Goal: Navigation & Orientation: Find specific page/section

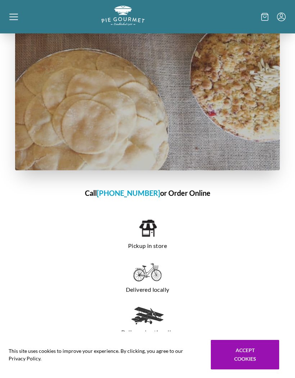
scroll to position [427, 0]
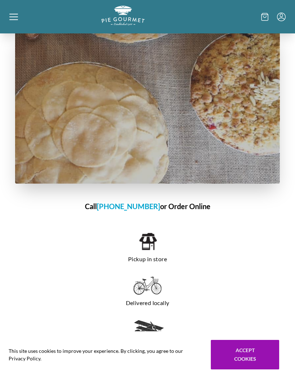
click at [14, 15] on icon at bounding box center [13, 17] width 9 height 9
click at [17, 12] on div "Home Shop" at bounding box center [147, 189] width 295 height 378
click at [15, 21] on icon at bounding box center [13, 17] width 9 height 9
click at [15, 14] on div "Home Shop" at bounding box center [147, 189] width 295 height 378
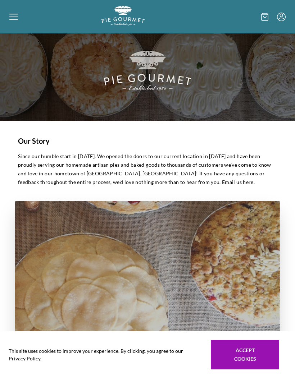
scroll to position [0, 0]
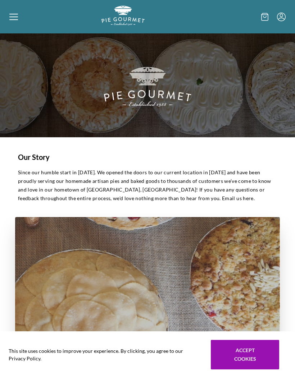
click at [14, 24] on div at bounding box center [55, 17] width 92 height 22
click at [14, 21] on div "Home Shop" at bounding box center [147, 189] width 295 height 378
click at [13, 22] on div at bounding box center [55, 17] width 92 height 22
click at [17, 21] on div "Home Shop" at bounding box center [147, 189] width 295 height 378
click at [10, 18] on icon at bounding box center [13, 17] width 9 height 9
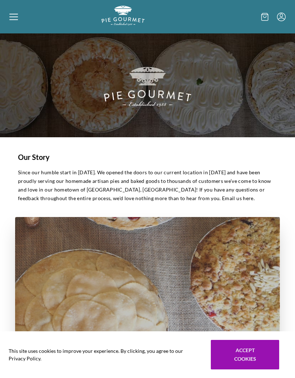
click at [14, 20] on div "Home Shop" at bounding box center [147, 189] width 295 height 378
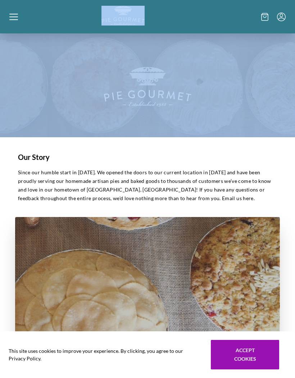
click at [15, 18] on icon at bounding box center [13, 17] width 9 height 9
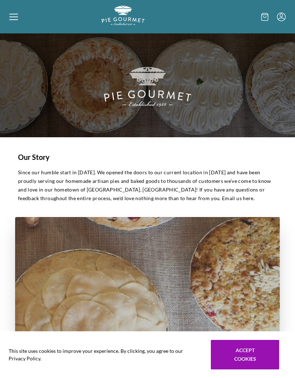
click at [18, 17] on div "Home Shop" at bounding box center [147, 189] width 295 height 378
click at [243, 176] on p "Since our humble start in [DATE]. We opened the doors to our current location i…" at bounding box center [147, 185] width 259 height 35
click at [18, 14] on div at bounding box center [55, 17] width 92 height 22
click at [11, 20] on div "Home Shop" at bounding box center [147, 189] width 295 height 378
click at [18, 14] on div at bounding box center [55, 17] width 92 height 22
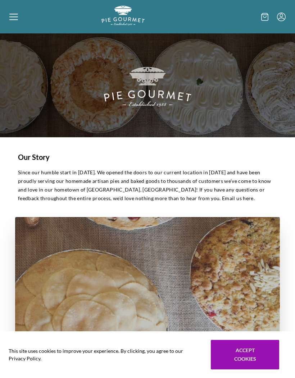
click at [252, 356] on div "Home Shop" at bounding box center [147, 189] width 295 height 378
click at [241, 354] on button "Accept cookies" at bounding box center [245, 354] width 68 height 29
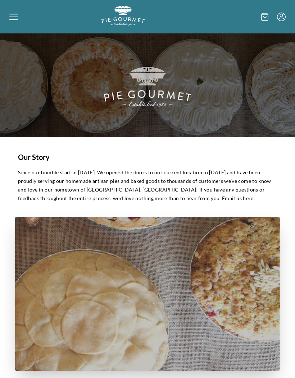
click at [9, 14] on icon at bounding box center [13, 17] width 9 height 9
click at [13, 16] on div "Home Shop" at bounding box center [147, 189] width 295 height 378
click at [14, 15] on icon at bounding box center [13, 17] width 9 height 9
click at [18, 14] on div at bounding box center [55, 17] width 92 height 22
click at [12, 17] on icon at bounding box center [13, 16] width 9 height 1
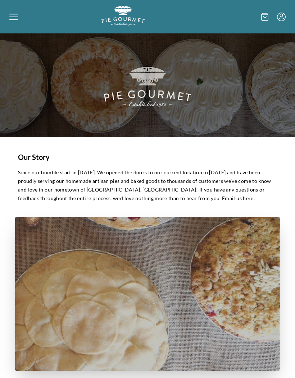
click at [12, 12] on div "Home Shop" at bounding box center [147, 189] width 295 height 378
click at [229, 73] on img at bounding box center [147, 85] width 295 height 104
click at [13, 13] on icon at bounding box center [13, 17] width 9 height 9
click at [1, 7] on div "Home Shop" at bounding box center [147, 189] width 295 height 378
click at [12, 20] on icon at bounding box center [13, 17] width 9 height 9
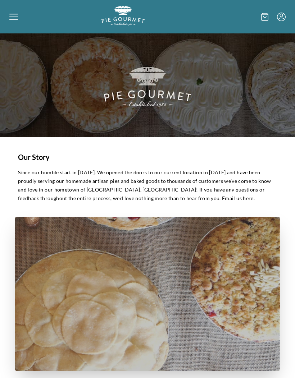
click at [10, 18] on div "Home Shop" at bounding box center [147, 189] width 295 height 378
click at [15, 19] on icon at bounding box center [13, 19] width 9 height 1
click at [17, 16] on div "Home Shop" at bounding box center [147, 189] width 295 height 378
click at [18, 15] on div at bounding box center [55, 17] width 92 height 22
click at [14, 19] on icon at bounding box center [13, 17] width 9 height 9
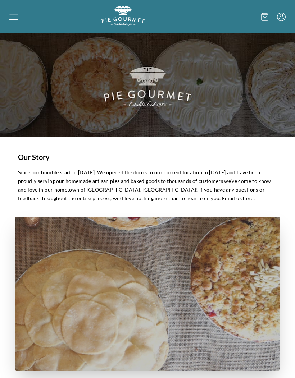
click at [18, 19] on div at bounding box center [55, 17] width 92 height 22
click at [16, 16] on icon at bounding box center [13, 17] width 9 height 9
click at [4, 20] on div "Home Shop" at bounding box center [147, 16] width 295 height 33
click at [9, 17] on icon at bounding box center [13, 17] width 9 height 9
click at [16, 18] on icon at bounding box center [13, 17] width 9 height 9
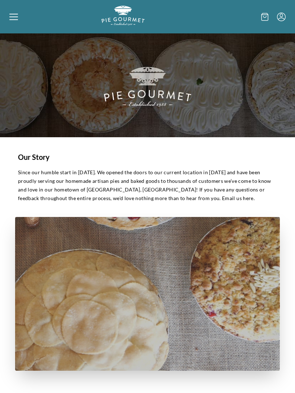
click at [12, 21] on div "Home Shop" at bounding box center [147, 196] width 295 height 393
click at [10, 23] on div at bounding box center [55, 17] width 92 height 22
click at [263, 20] on div "Home Shop" at bounding box center [147, 196] width 295 height 393
click at [15, 15] on icon at bounding box center [13, 17] width 9 height 9
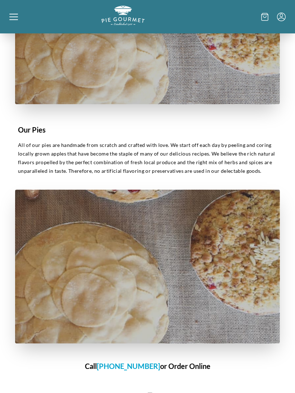
scroll to position [272, 0]
